Goal: Task Accomplishment & Management: Manage account settings

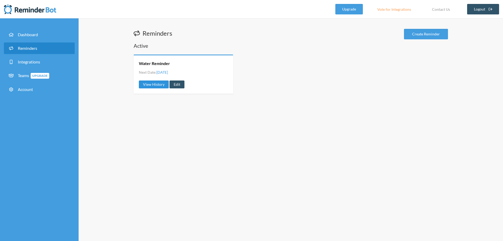
click at [159, 86] on link "View History" at bounding box center [154, 84] width 30 height 8
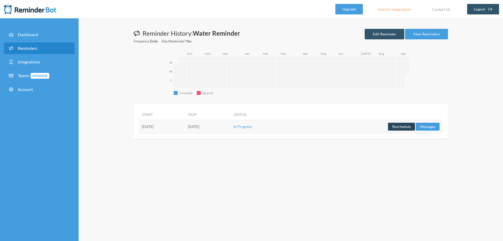
click at [402, 128] on button "Reschedule" at bounding box center [401, 127] width 27 height 8
click at [441, 35] on link "View Reminders" at bounding box center [426, 34] width 43 height 10
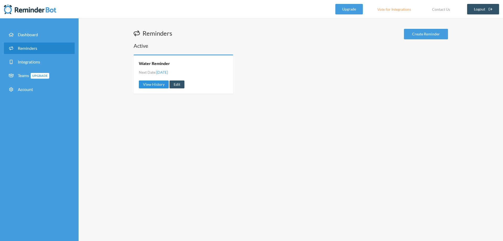
click at [152, 84] on link "View History" at bounding box center [154, 84] width 30 height 8
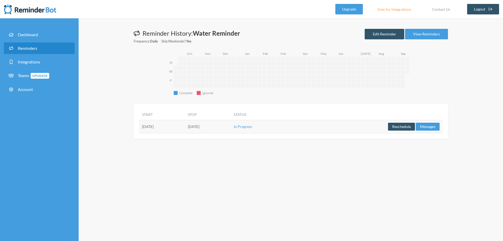
click at [176, 94] on rect "Complete" at bounding box center [176, 93] width 4 height 4
click at [202, 92] on icon "Complete Complete Ignored Ignored M W F [DATE] [DATE] [DATE] [DATE] [DATE] [DAT…" at bounding box center [293, 75] width 249 height 48
click at [345, 7] on link "Upgrade" at bounding box center [349, 9] width 28 height 10
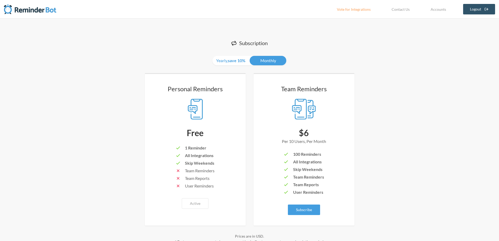
click at [15, 12] on img at bounding box center [30, 9] width 52 height 10
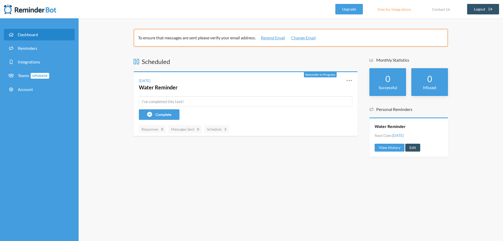
click at [325, 72] on div "Reminder In Progress" at bounding box center [320, 74] width 33 height 5
drag, startPoint x: 246, startPoint y: 164, endPoint x: 193, endPoint y: 170, distance: 53.5
click at [193, 170] on div "To ensure that messages are sent please verify your email address. Resend Email…" at bounding box center [291, 129] width 424 height 222
